Goal: Task Accomplishment & Management: Use online tool/utility

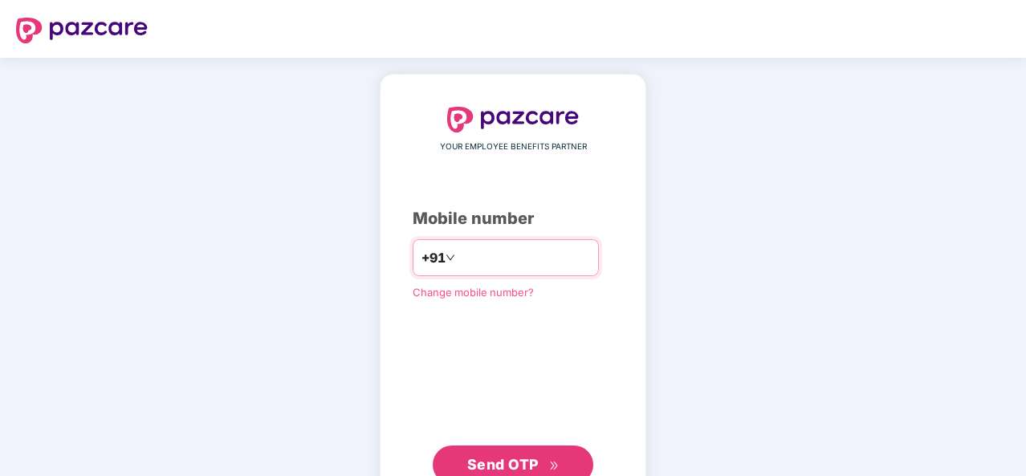
type input "**********"
click at [497, 463] on span "Send OTP" at bounding box center [502, 464] width 71 height 17
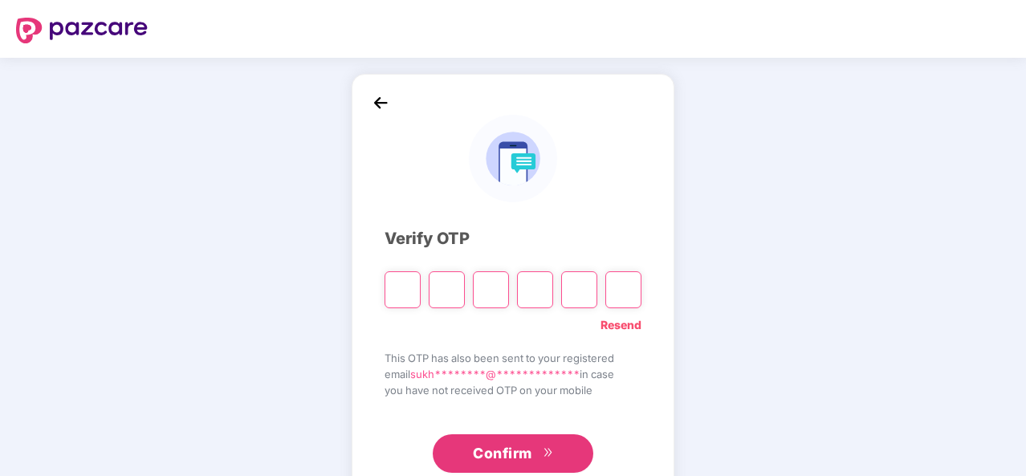
type input "*"
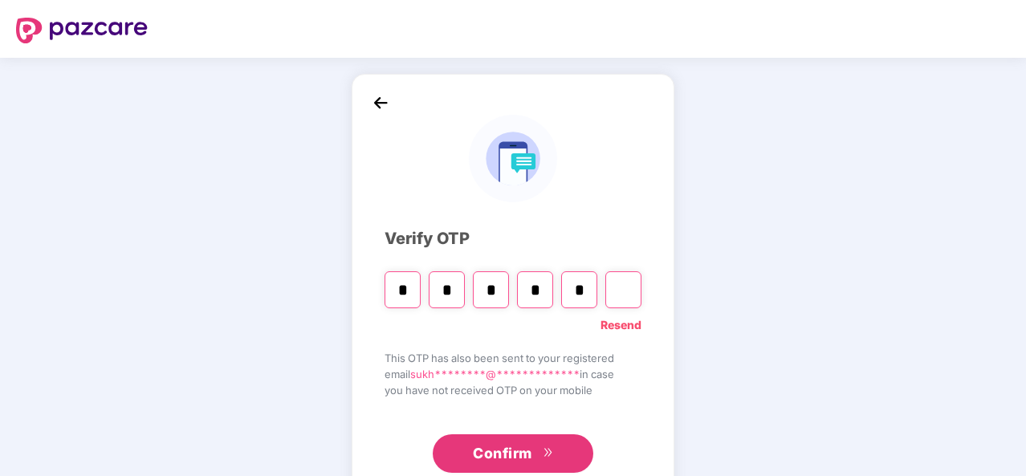
type input "*"
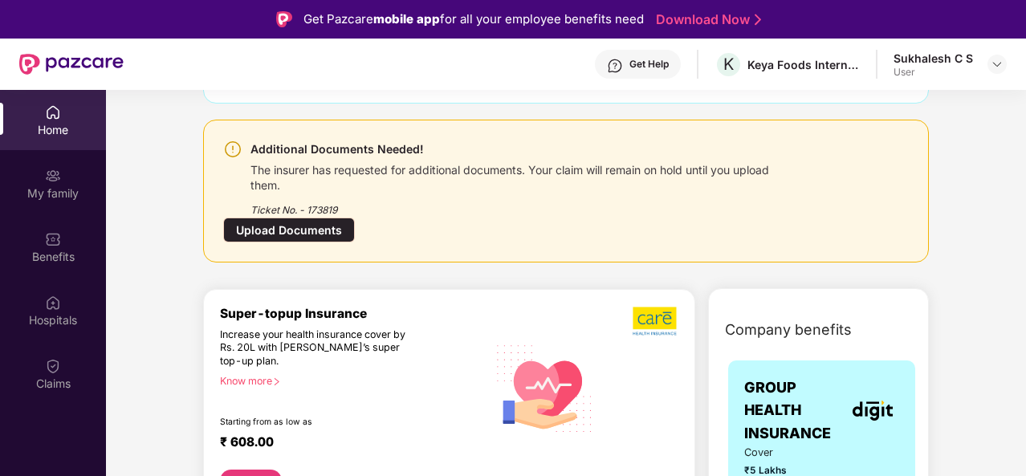
scroll to position [161, 0]
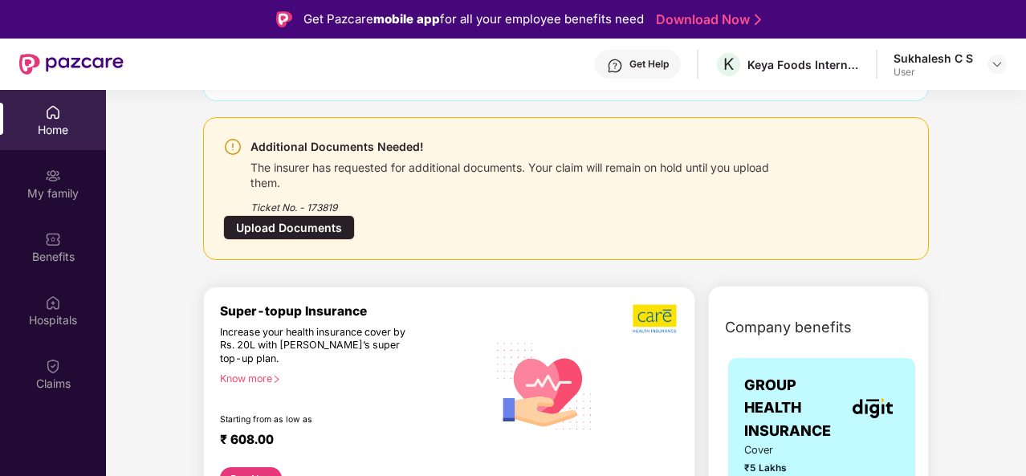
click at [281, 224] on div "Upload Documents" at bounding box center [289, 227] width 132 height 25
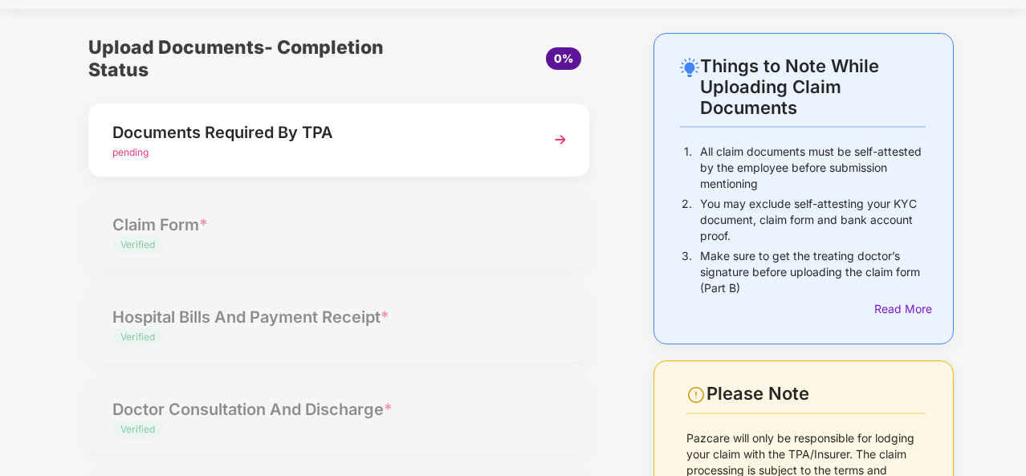
scroll to position [0, 0]
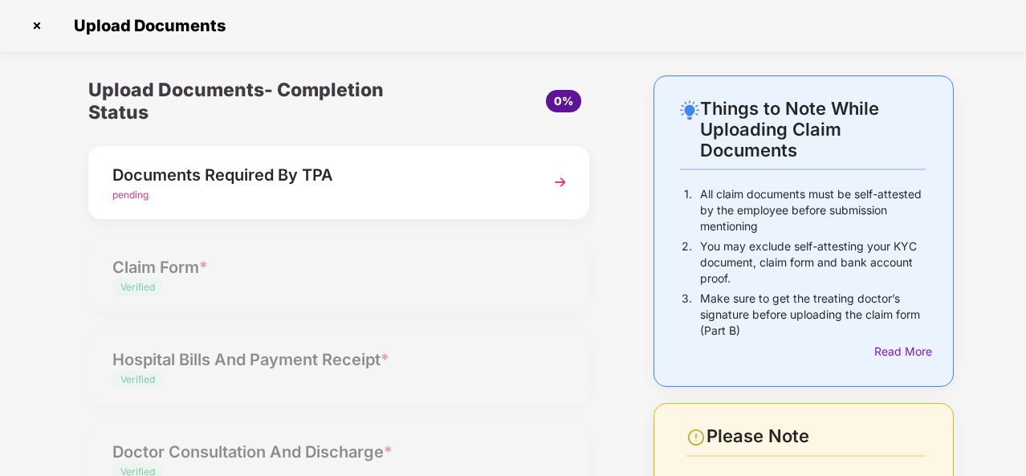
click at [339, 178] on div "Documents Required By TPA" at bounding box center [319, 175] width 415 height 26
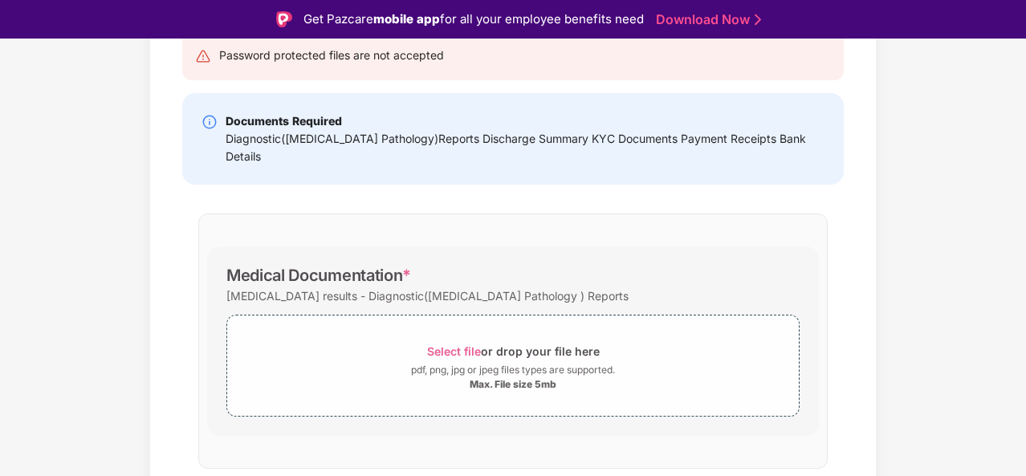
scroll to position [213, 0]
